Goal: Information Seeking & Learning: Find specific fact

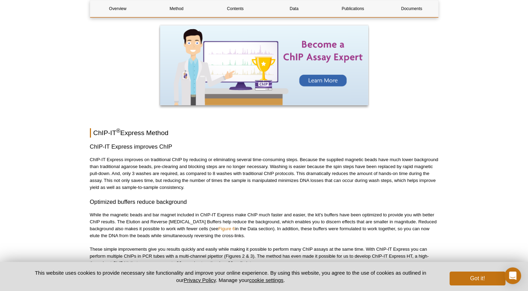
scroll to position [441, 0]
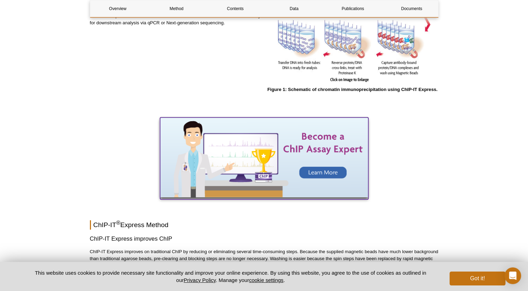
click at [331, 173] on img at bounding box center [264, 157] width 208 height 80
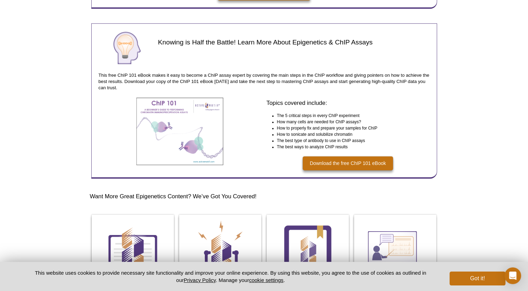
scroll to position [834, 0]
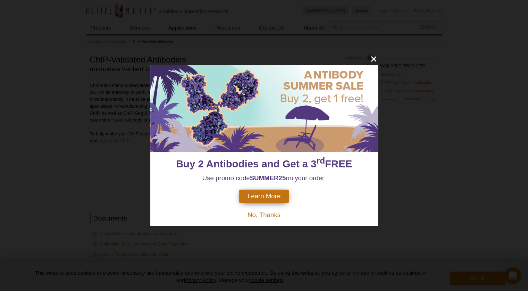
click at [277, 216] on span "No, Thanks" at bounding box center [263, 214] width 33 height 7
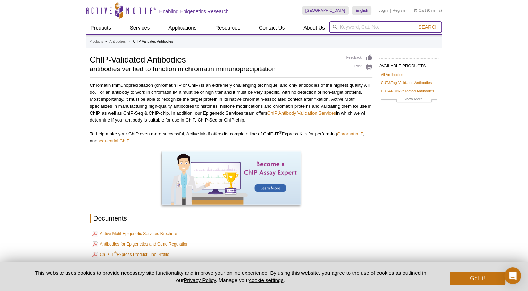
click at [356, 28] on input "search" at bounding box center [385, 27] width 113 height 12
type input "Flag"
click at [416, 24] on button "Search" at bounding box center [428, 27] width 24 height 6
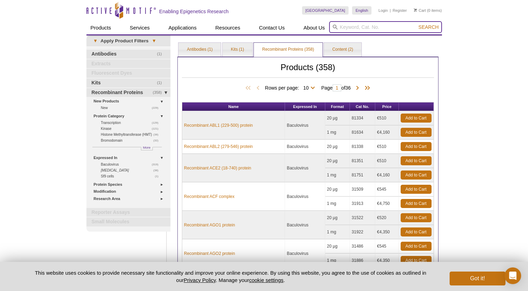
click at [367, 28] on input "search" at bounding box center [385, 27] width 113 height 12
click at [416, 24] on button "Search" at bounding box center [428, 27] width 24 height 6
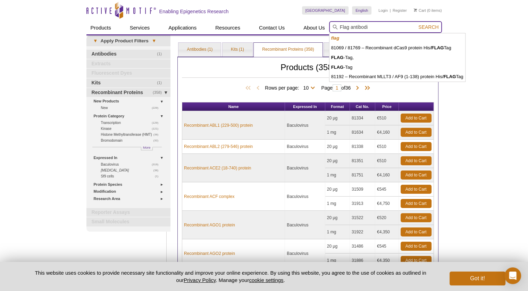
click at [416, 24] on button "Search" at bounding box center [428, 27] width 24 height 6
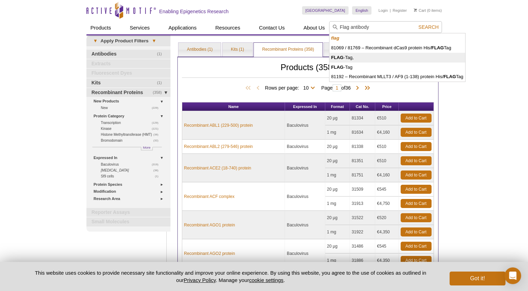
click at [345, 56] on li "FLAG -Tag," at bounding box center [397, 58] width 136 height 10
type input "FLAG-Tag,"
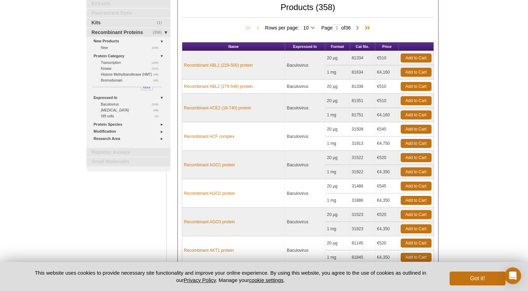
scroll to position [69, 0]
